Goal: Task Accomplishment & Management: Manage account settings

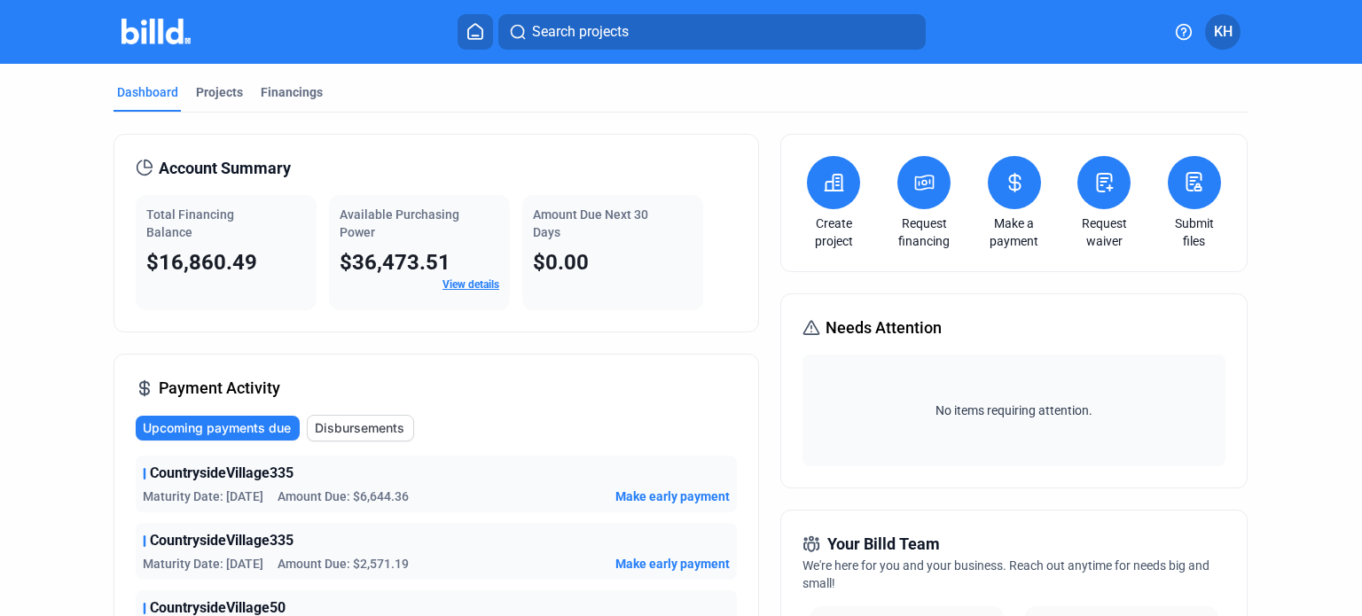
click at [1225, 30] on span "KH" at bounding box center [1223, 31] width 19 height 21
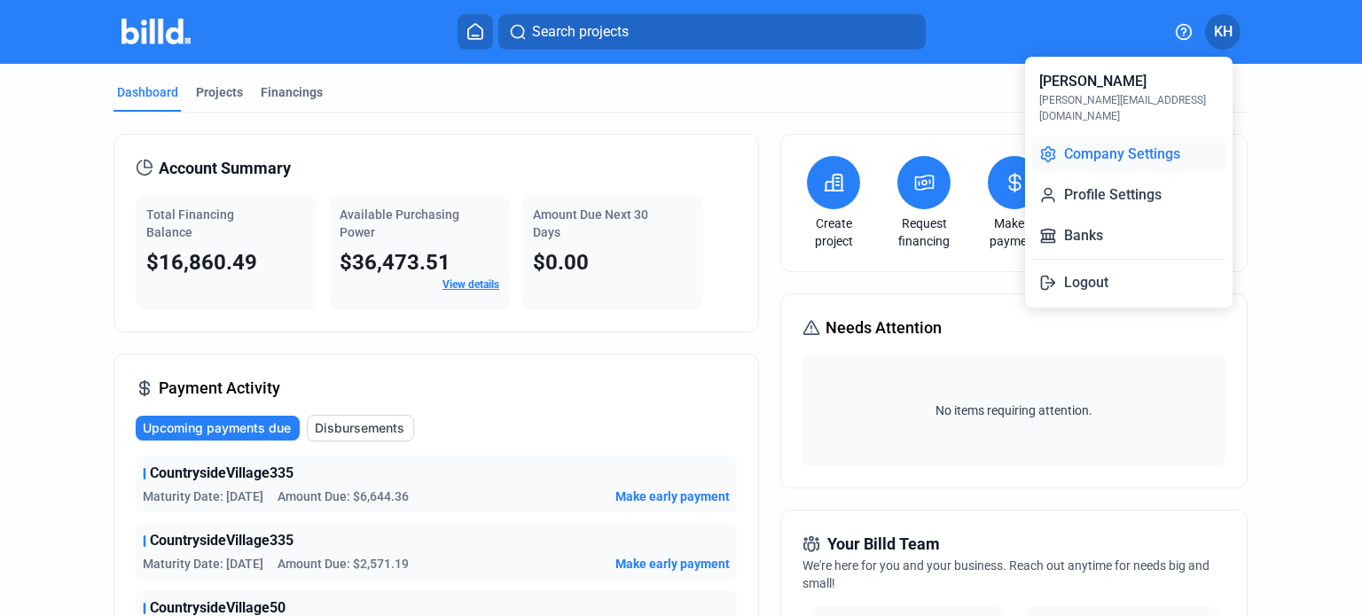
click at [1108, 140] on button "Company Settings" at bounding box center [1128, 154] width 193 height 35
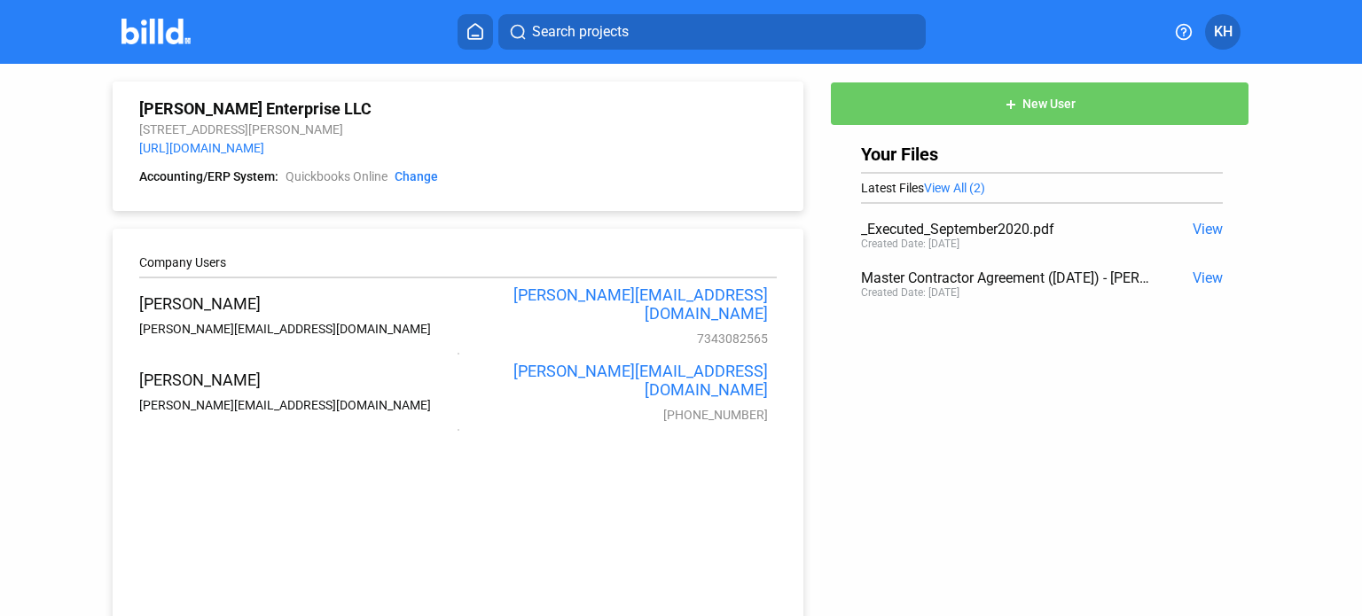
click at [1057, 102] on span "New User" at bounding box center [1049, 105] width 53 height 14
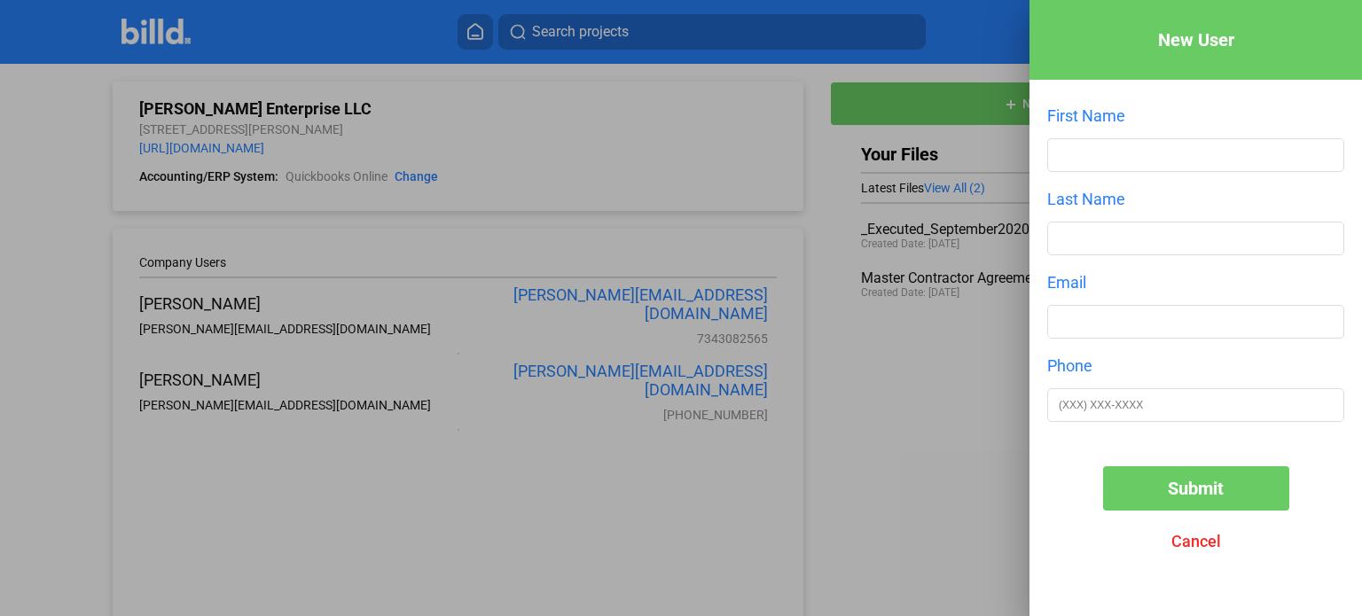
click at [1174, 542] on span "Cancel" at bounding box center [1197, 541] width 50 height 19
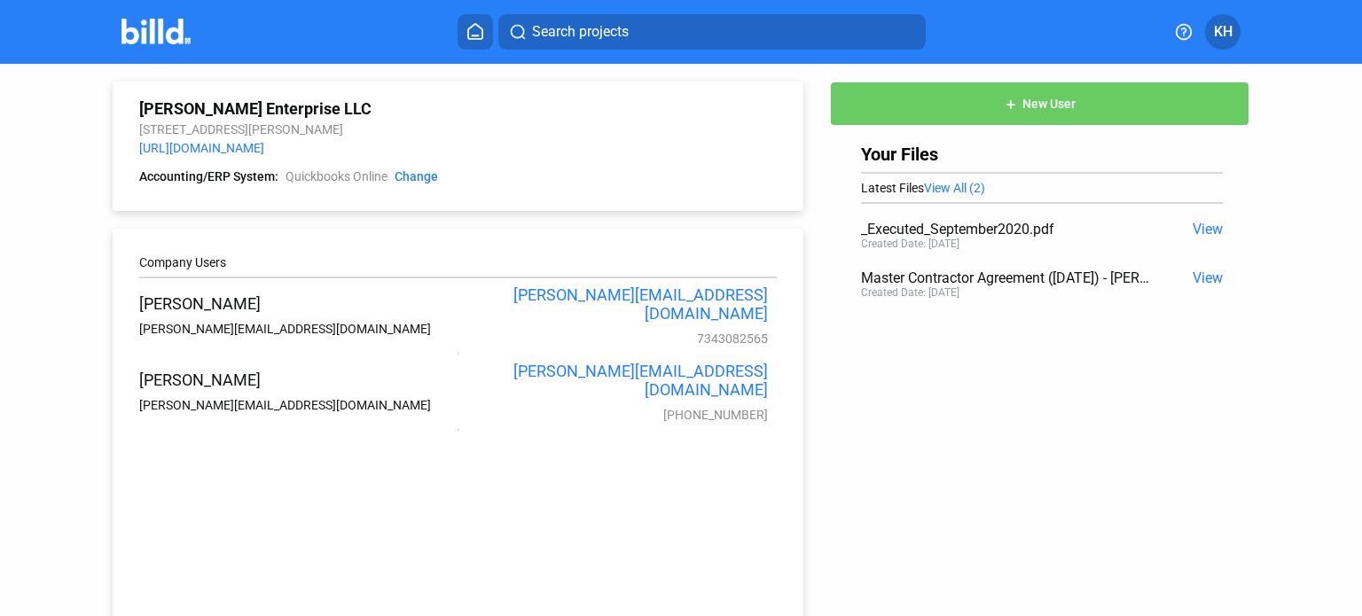
click at [175, 32] on img at bounding box center [157, 32] width 70 height 26
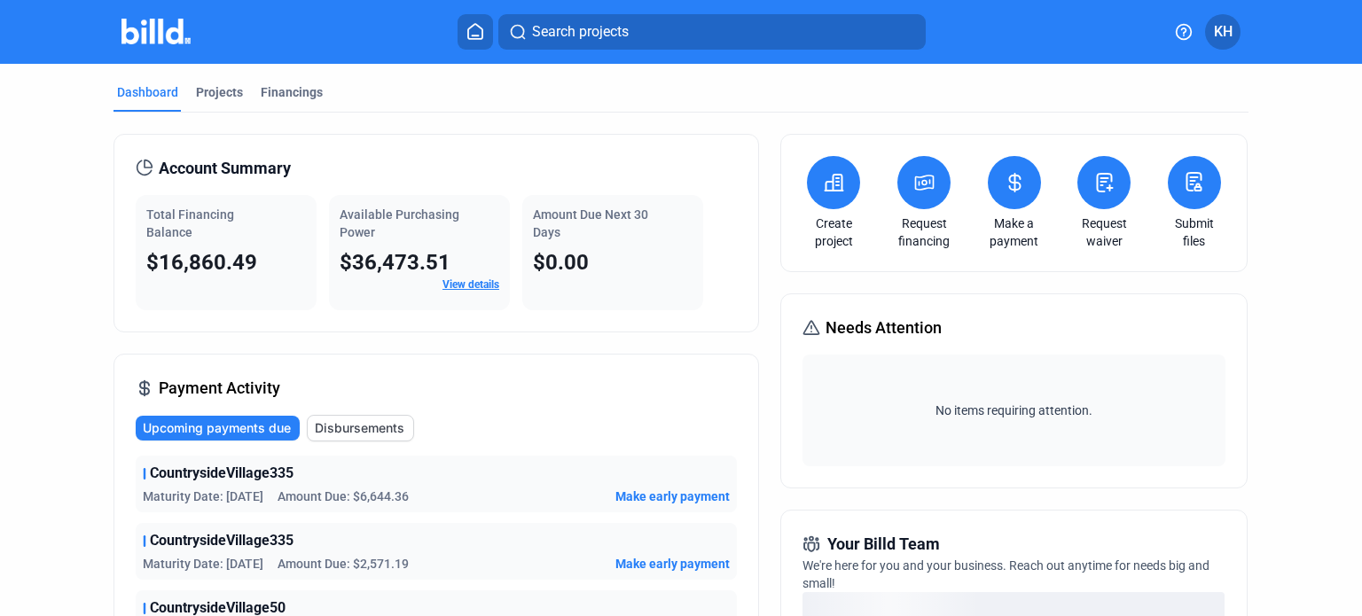
click at [1233, 39] on button "KH" at bounding box center [1222, 31] width 35 height 35
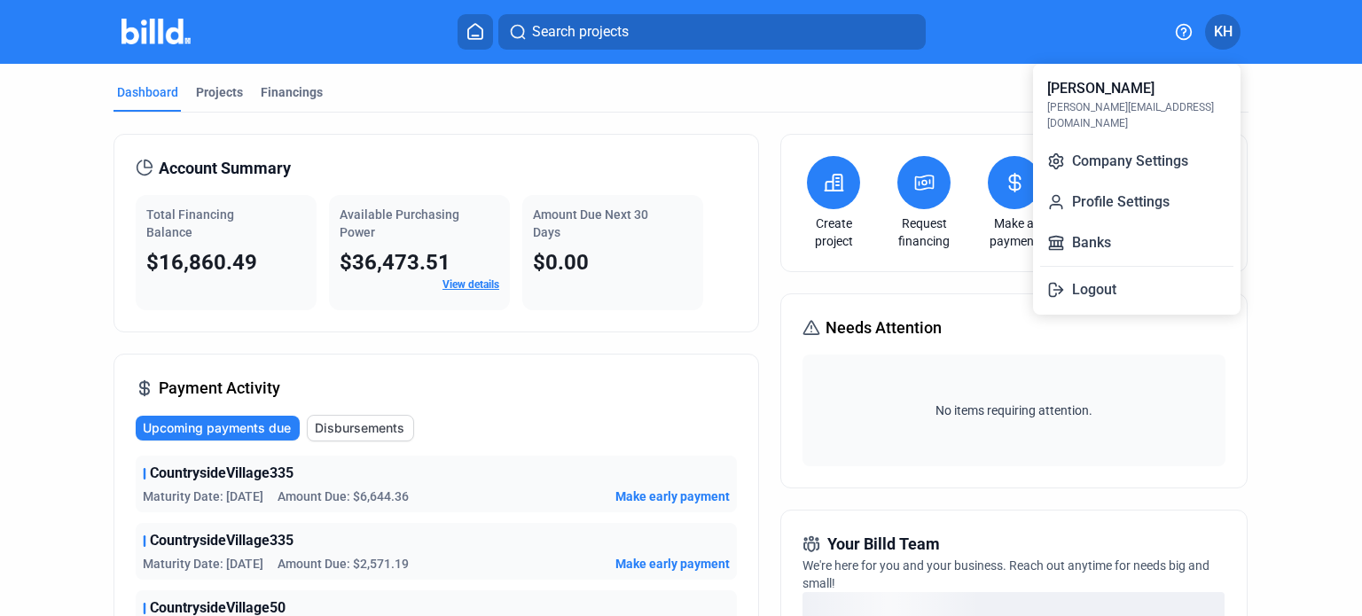
click at [1233, 39] on div at bounding box center [681, 308] width 1362 height 616
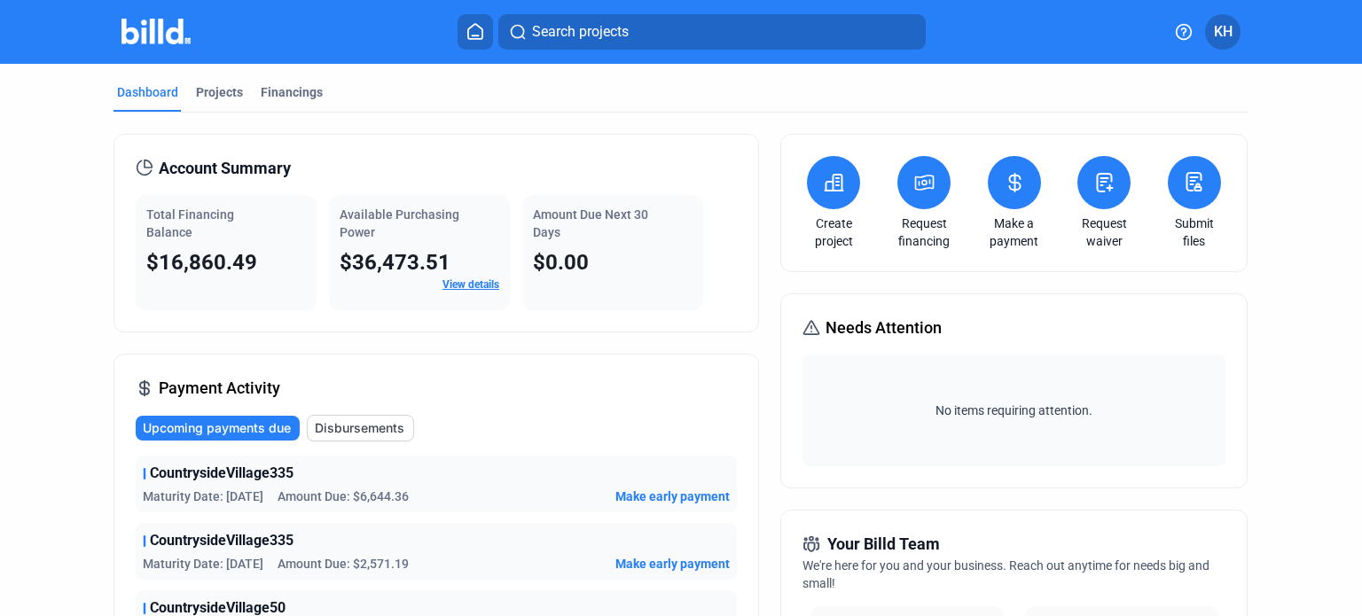
click at [1221, 37] on span "KH" at bounding box center [1223, 31] width 19 height 21
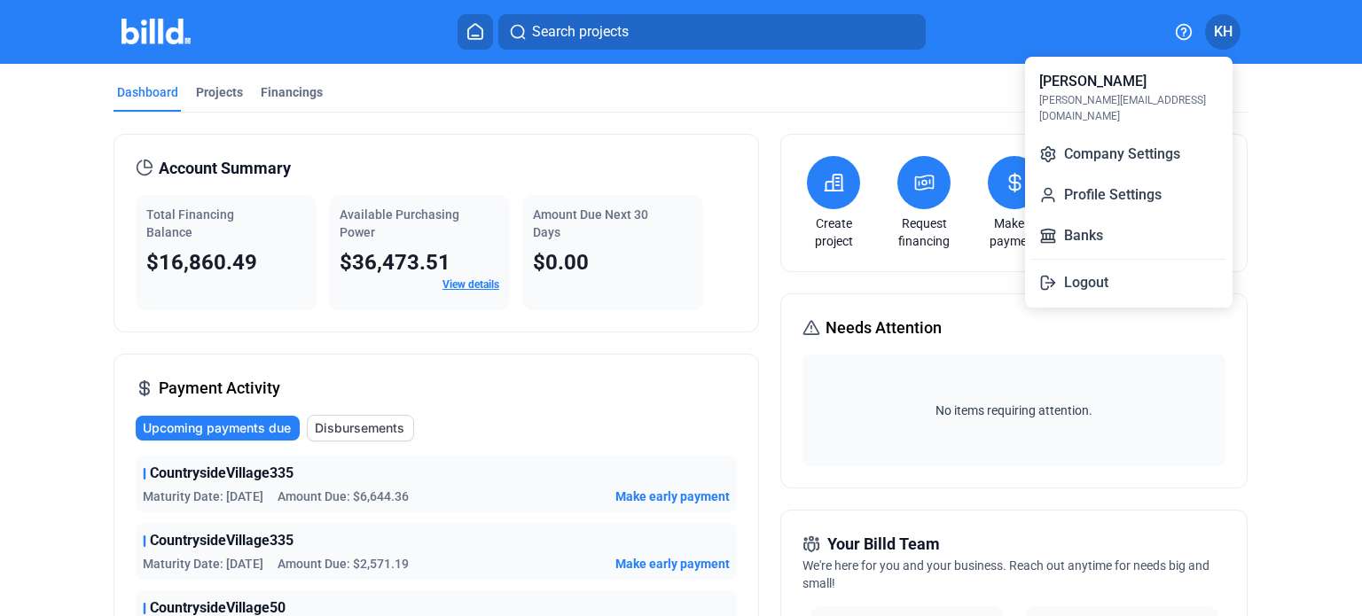
click at [1221, 37] on div at bounding box center [681, 308] width 1362 height 616
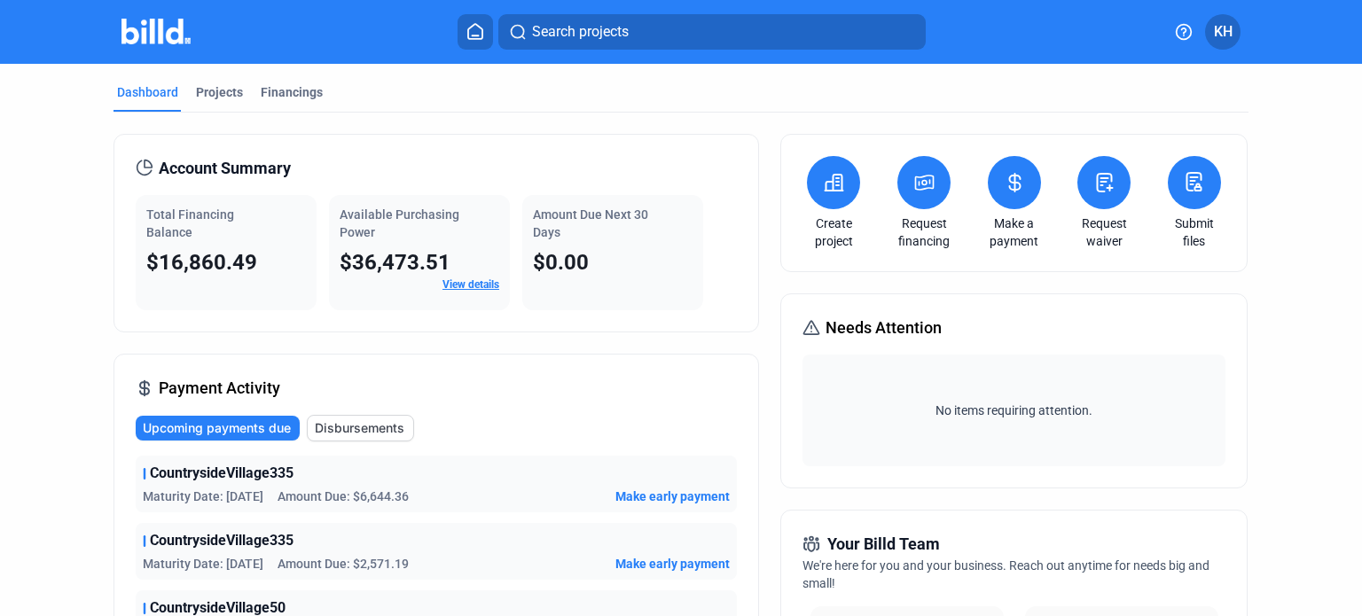
click at [1221, 37] on span "KH" at bounding box center [1223, 31] width 19 height 21
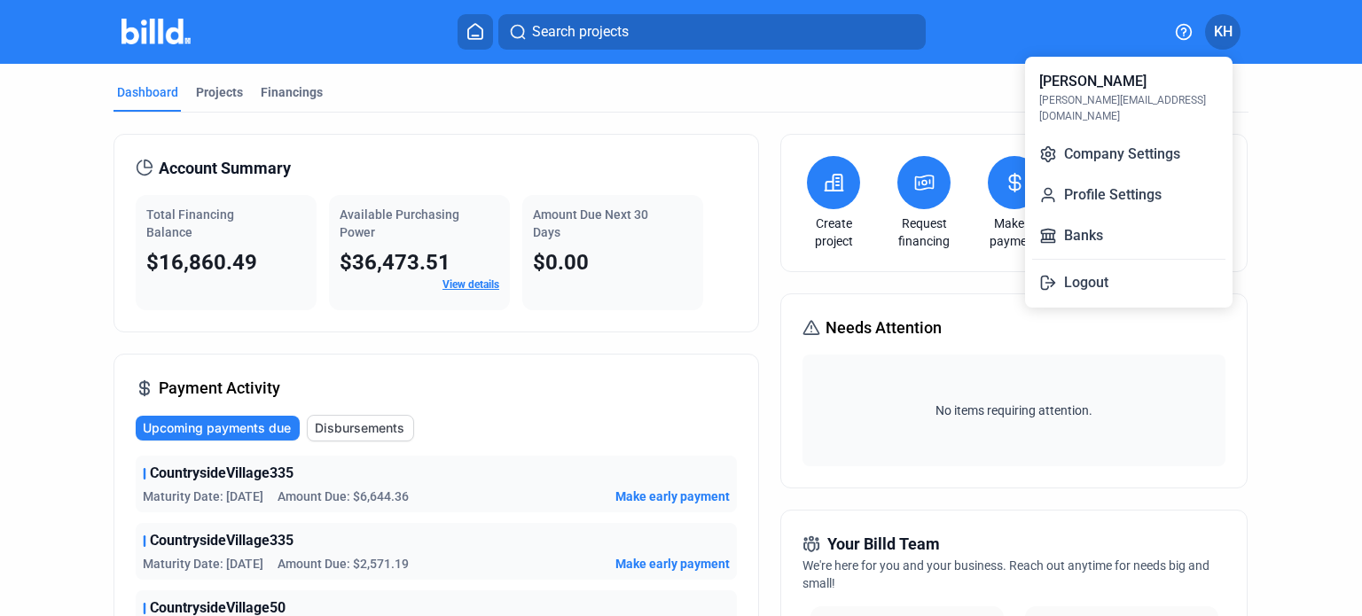
click at [1221, 37] on div at bounding box center [681, 308] width 1362 height 616
